Goal: Information Seeking & Learning: Learn about a topic

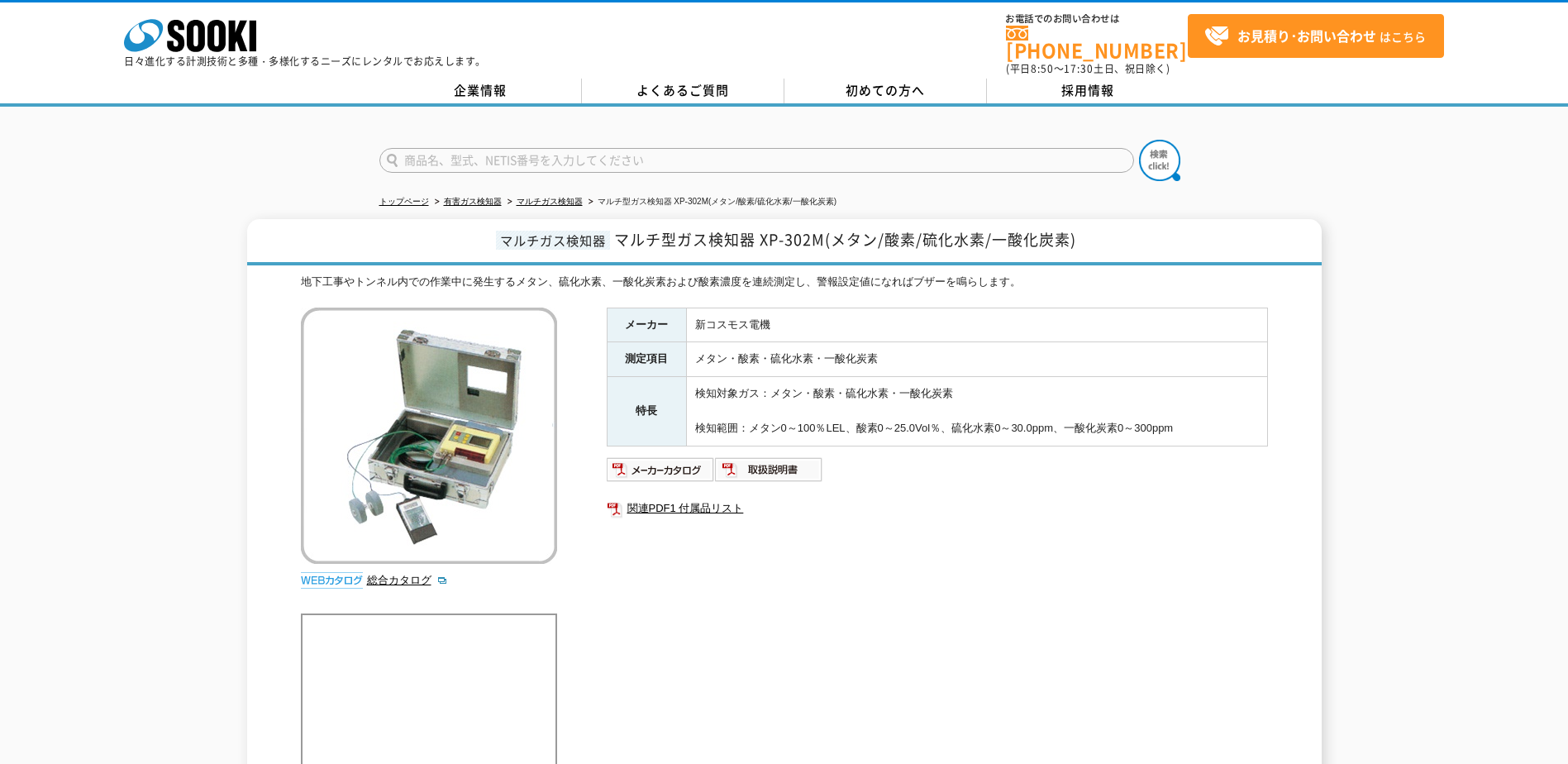
drag, startPoint x: 693, startPoint y: 315, endPoint x: 1236, endPoint y: 425, distance: 554.0
click at [1236, 425] on tbody "メーカー 新コスモス電機 測定項目 メタン・酸素・硫化水素・一酸化炭素 特長 検知対象ガス：メタン・酸素・硫化水素・一酸化炭素 検知範囲：メタン0～100％L…" at bounding box center [937, 376] width 660 height 138
drag, startPoint x: 1236, startPoint y: 425, endPoint x: 1157, endPoint y: 519, distance: 122.8
click at [1157, 519] on div "メーカー 新コスモス電機 測定項目 メタン・酸素・硫化水素・一酸化炭素 特長 検知対象ガス：メタン・酸素・硫化水素・一酸化炭素 検知範囲：メタン0～100％L…" at bounding box center [937, 485] width 661 height 355
click at [474, 198] on li "有害ガス検知器" at bounding box center [466, 201] width 70 height 18
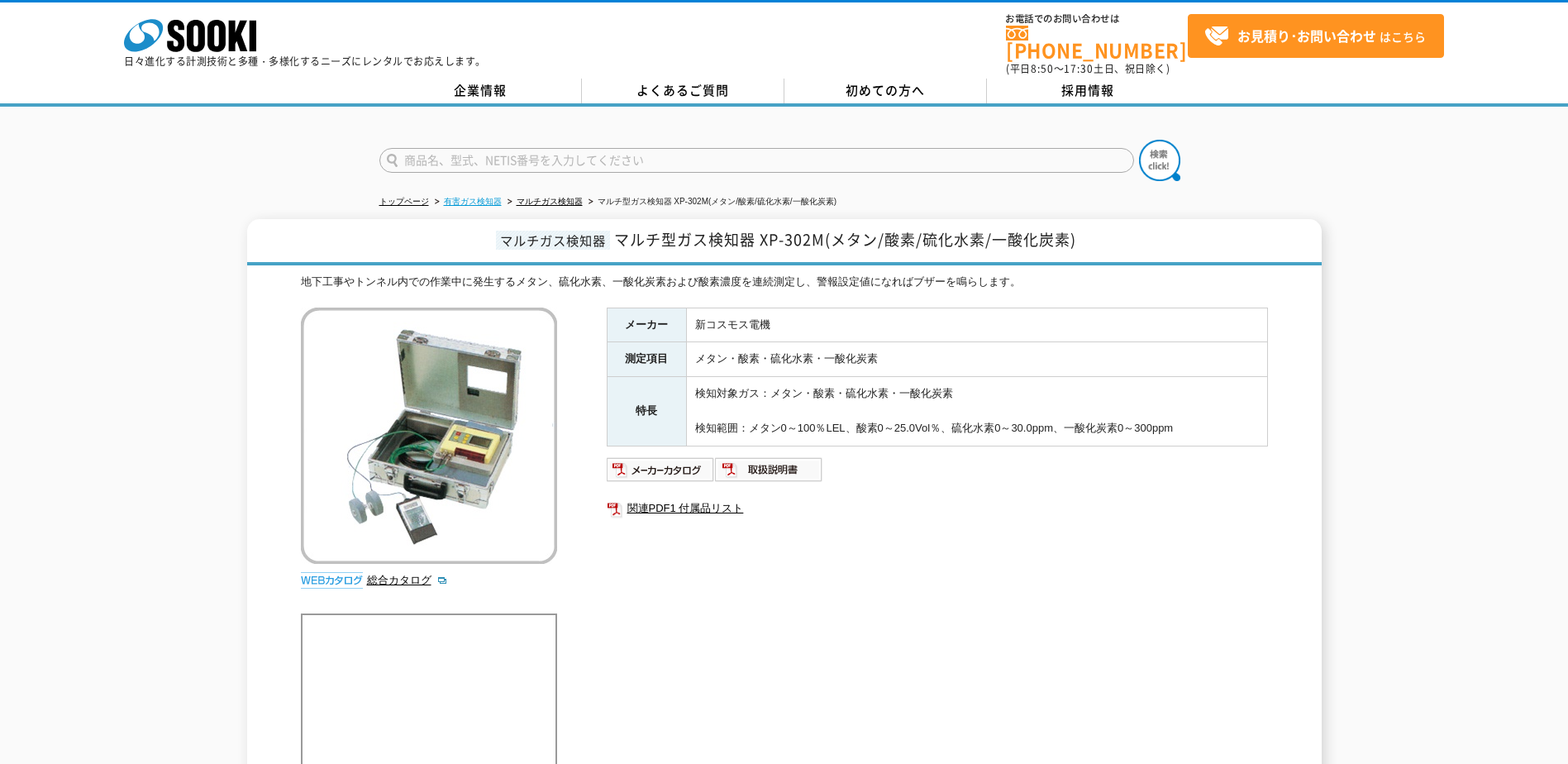
click at [468, 196] on link "有害ガス検知器" at bounding box center [472, 201] width 58 height 9
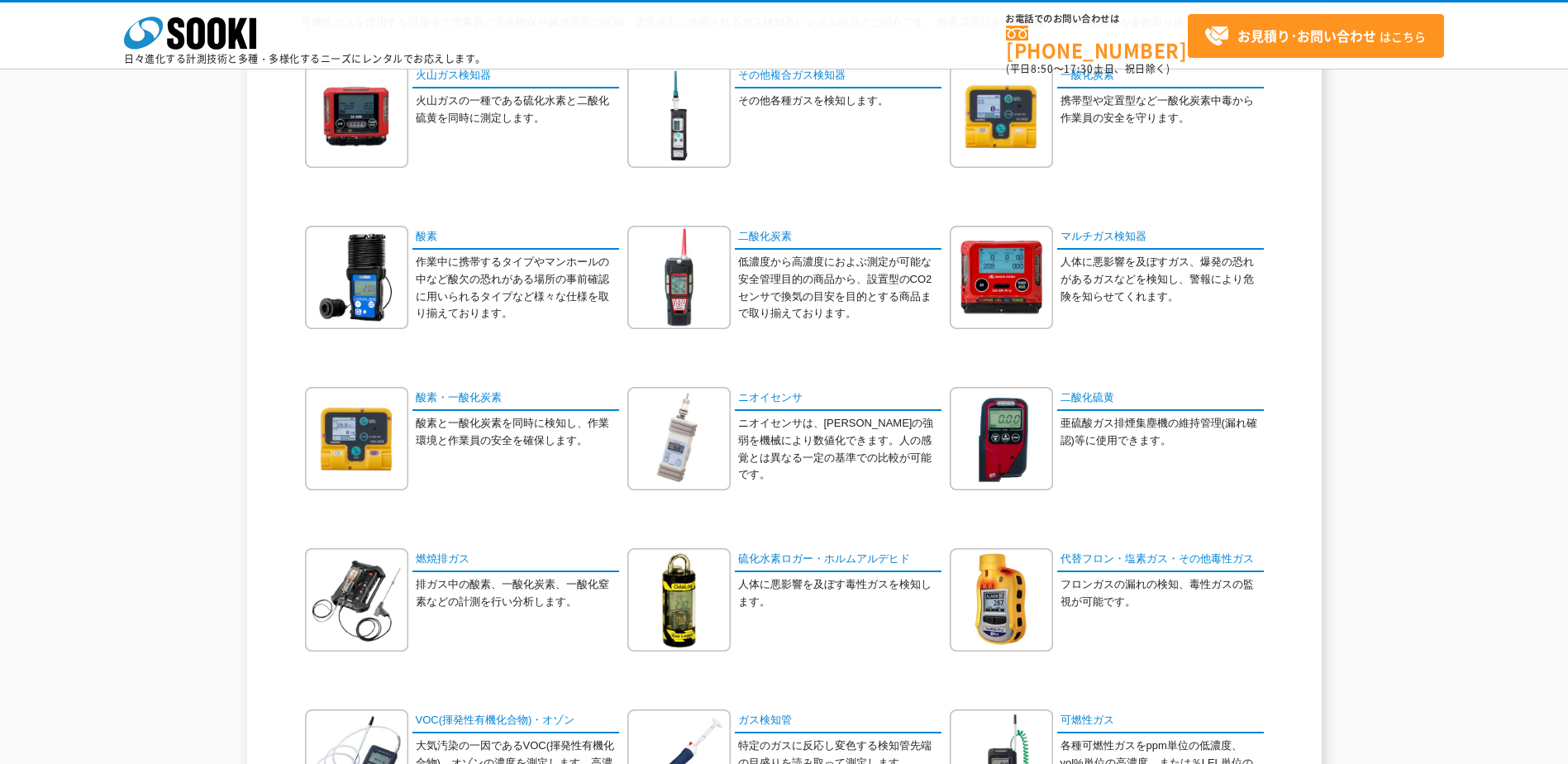
scroll to position [166, 0]
